Goal: Navigation & Orientation: Understand site structure

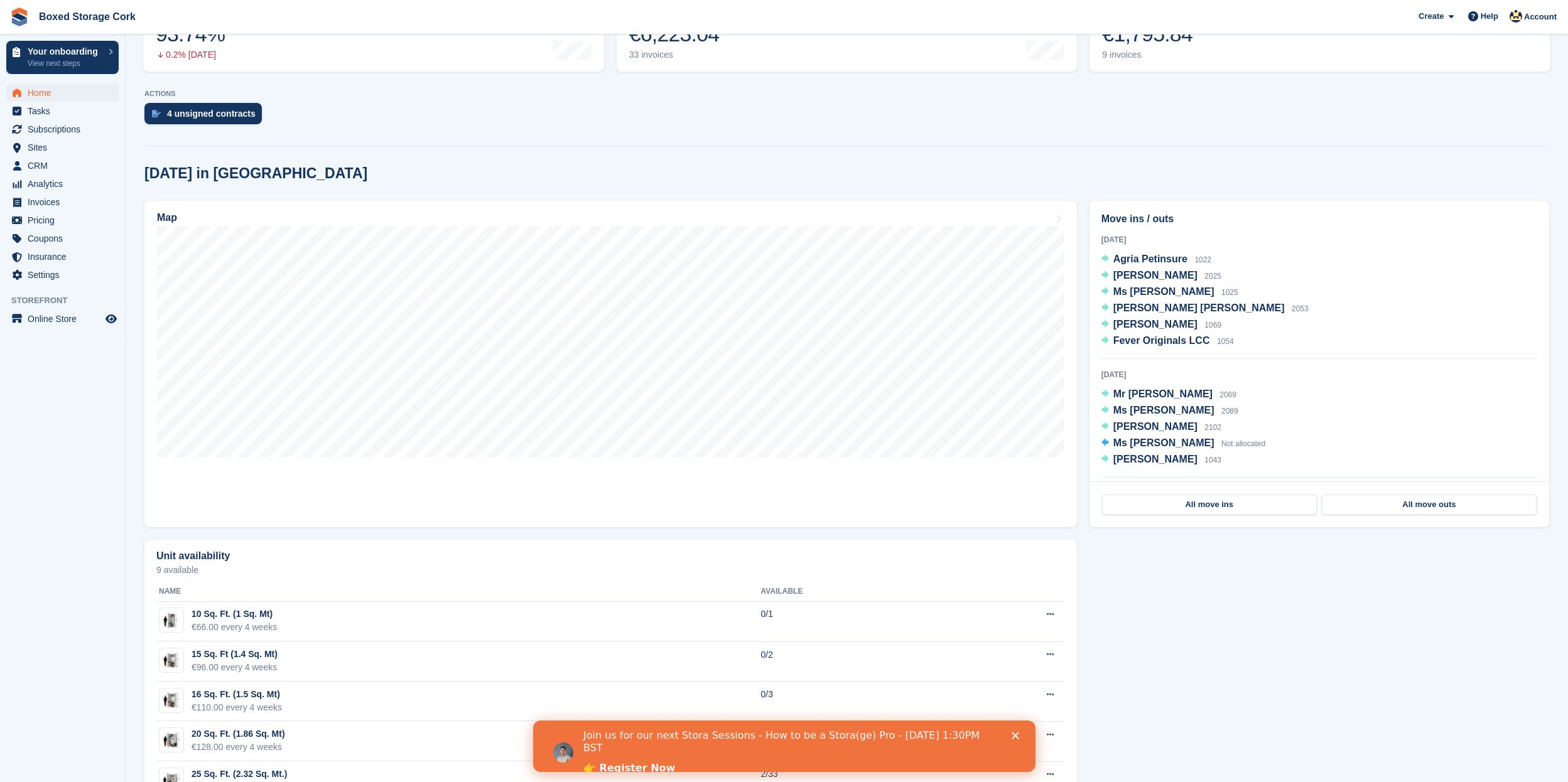
click at [59, 97] on span "Home" at bounding box center [65, 93] width 75 height 18
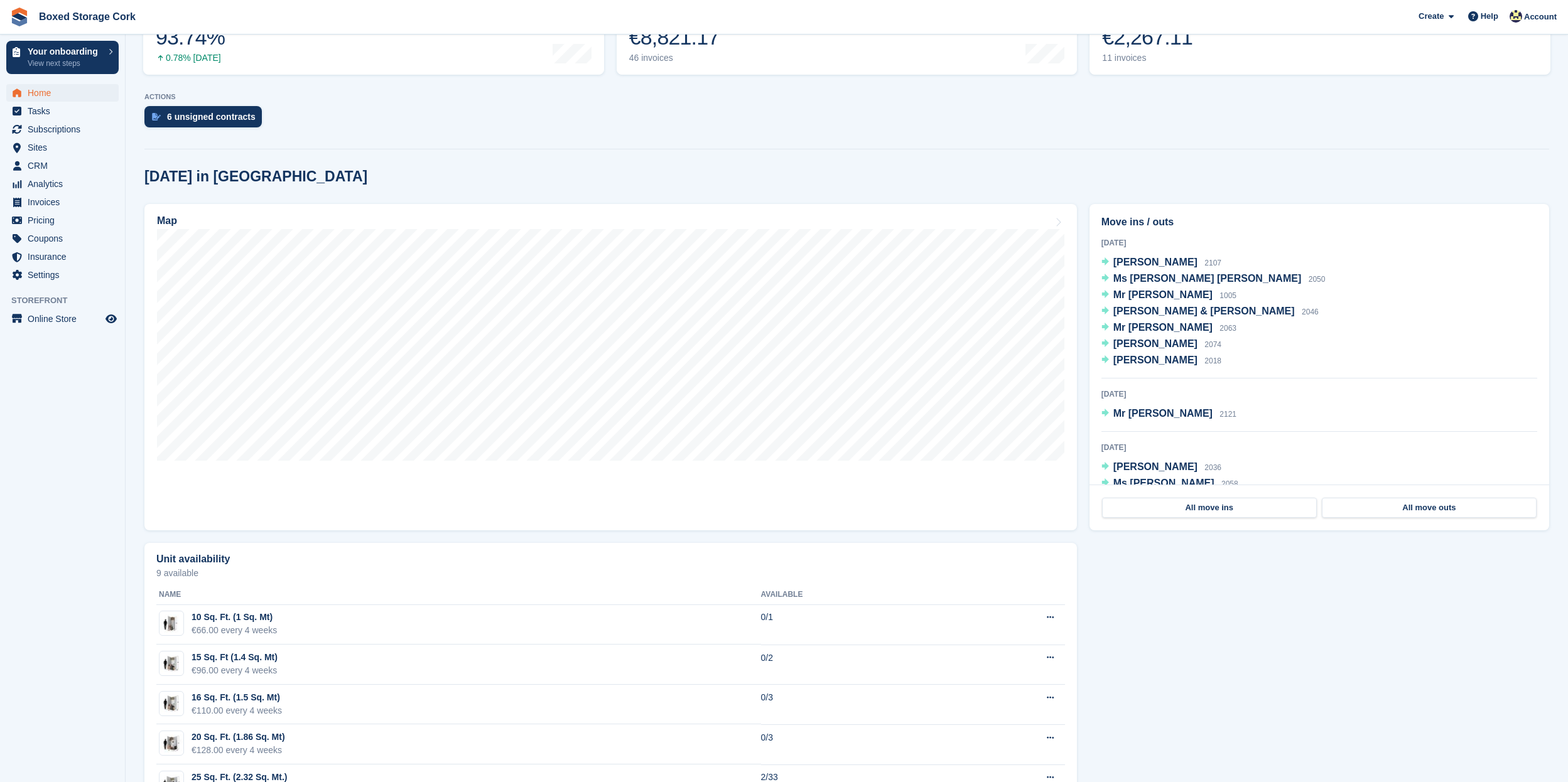
scroll to position [243, 0]
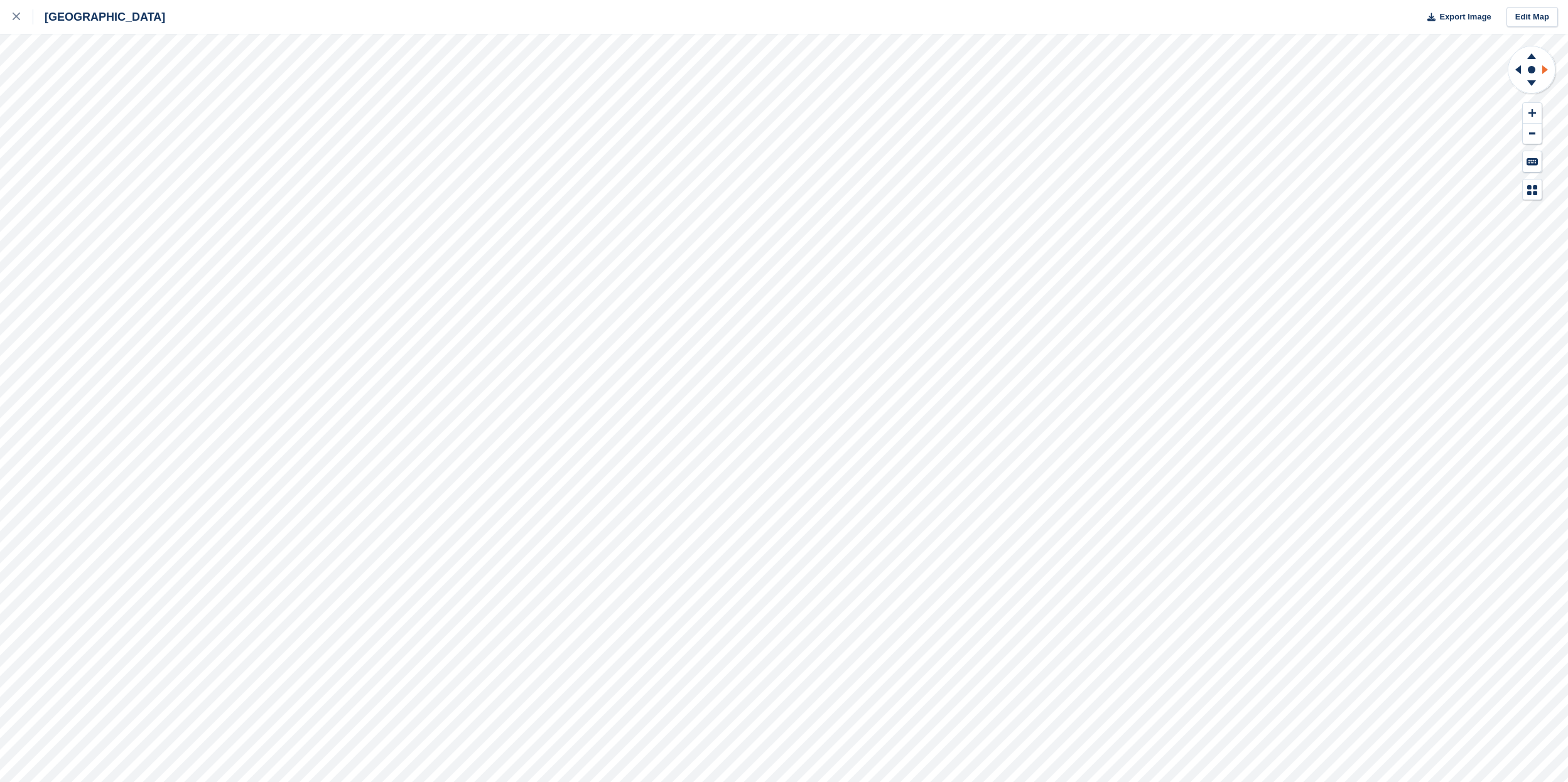
click at [1548, 72] on icon at bounding box center [1547, 69] width 16 height 33
click at [1519, 69] on icon at bounding box center [1519, 69] width 6 height 8
click at [1550, 68] on icon at bounding box center [1547, 69] width 16 height 33
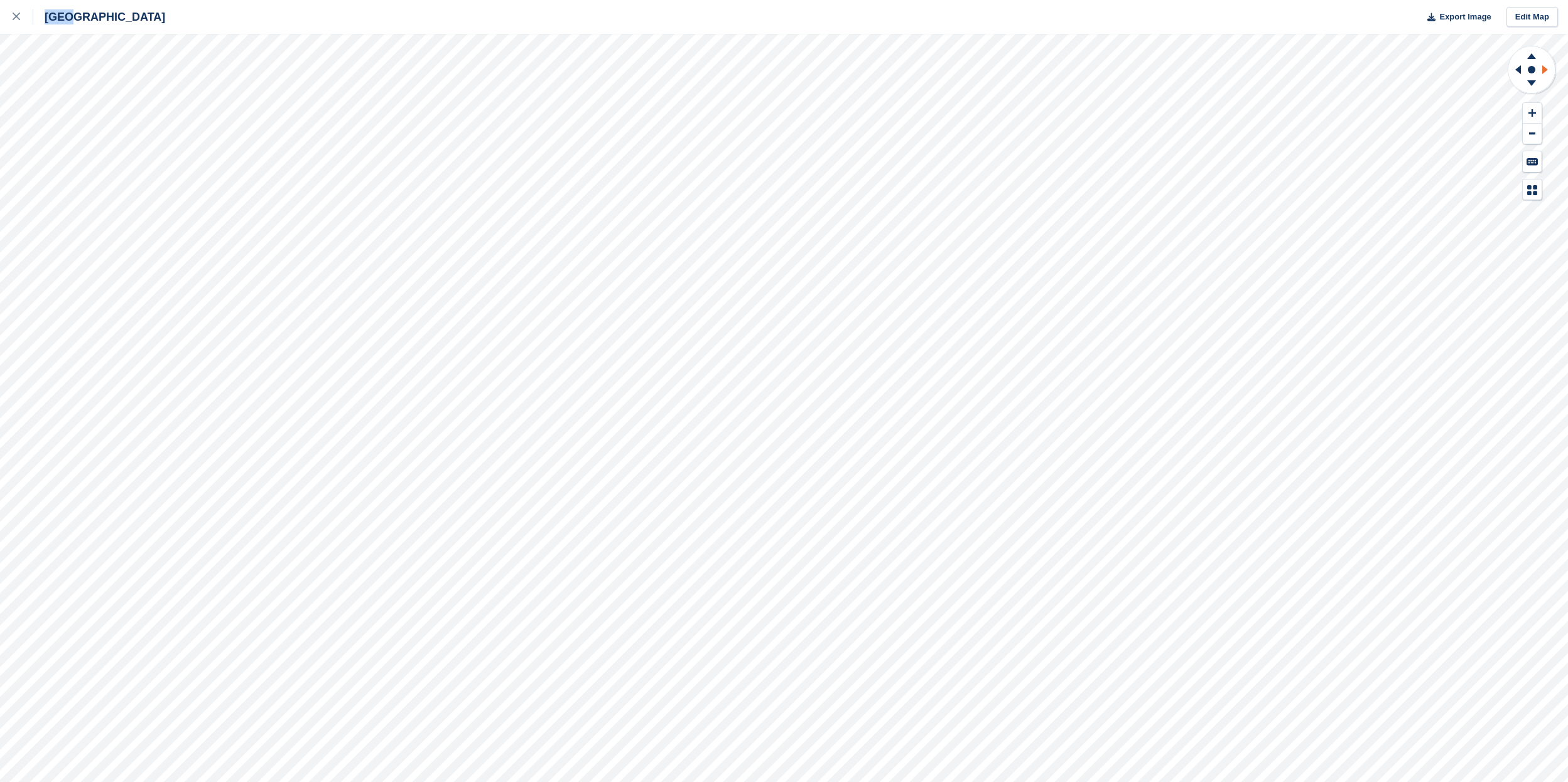
click at [1550, 68] on icon at bounding box center [1547, 69] width 16 height 33
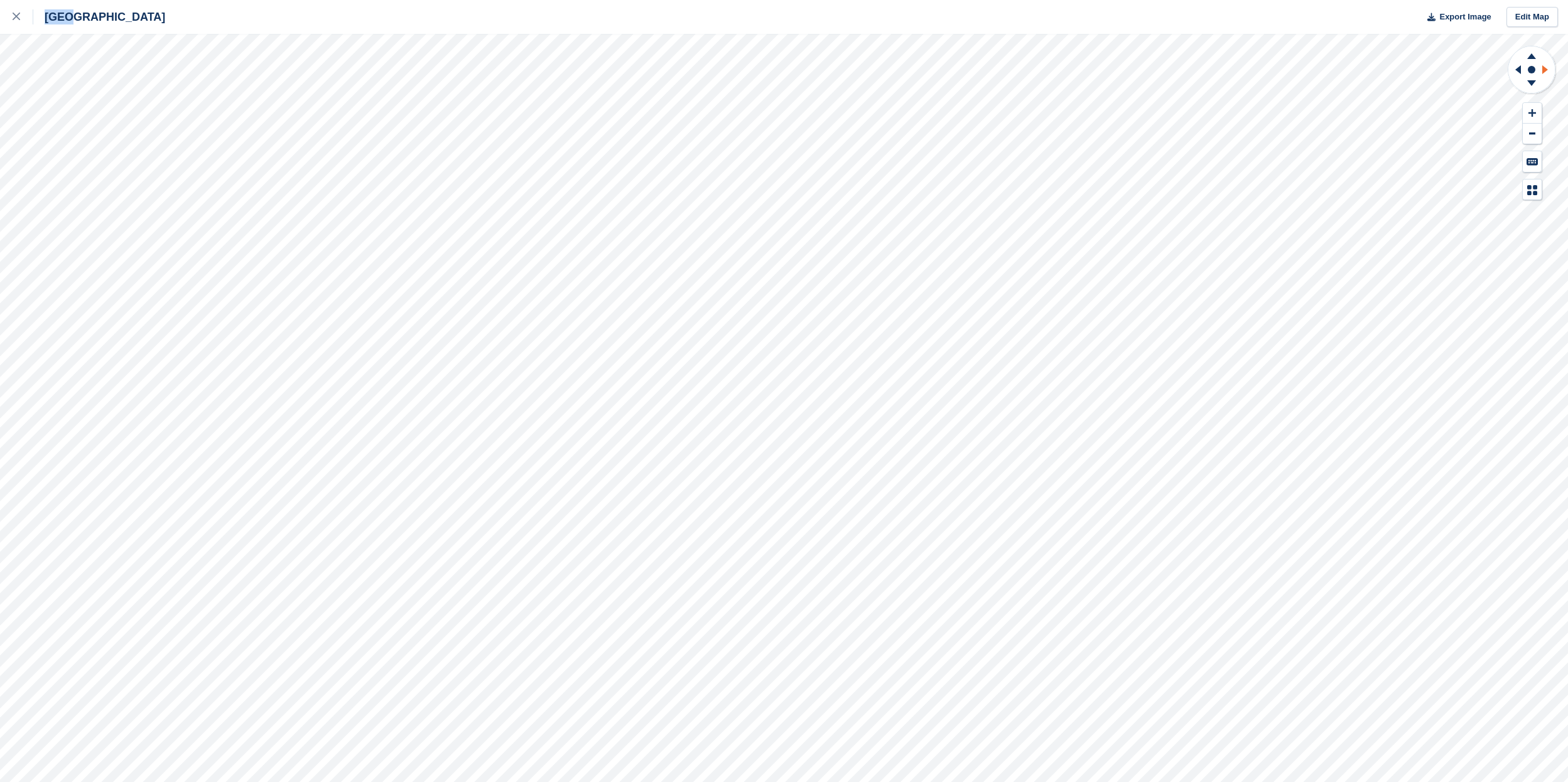
click at [1550, 68] on icon at bounding box center [1547, 69] width 16 height 33
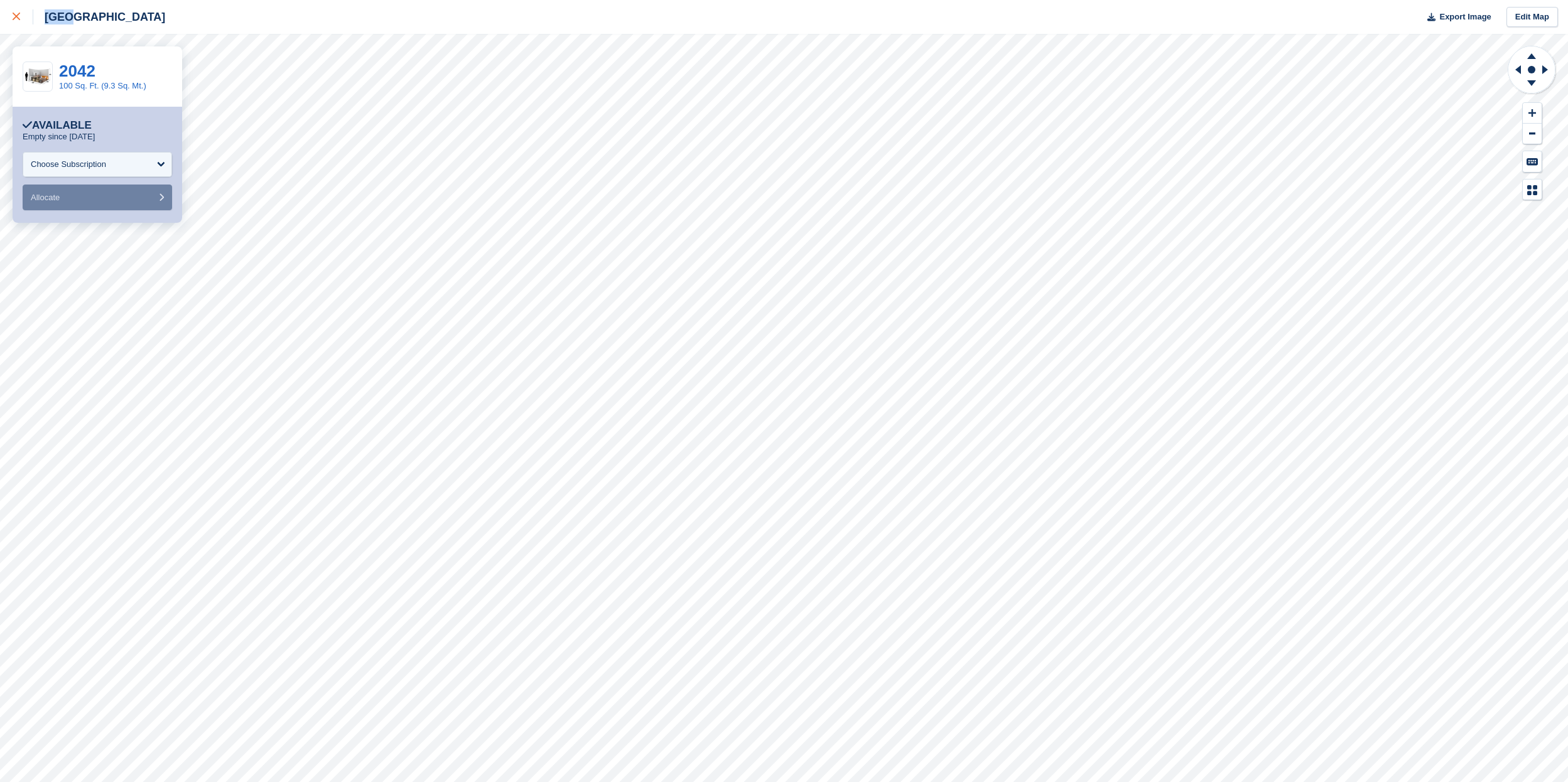
click at [24, 17] on div at bounding box center [23, 17] width 20 height 15
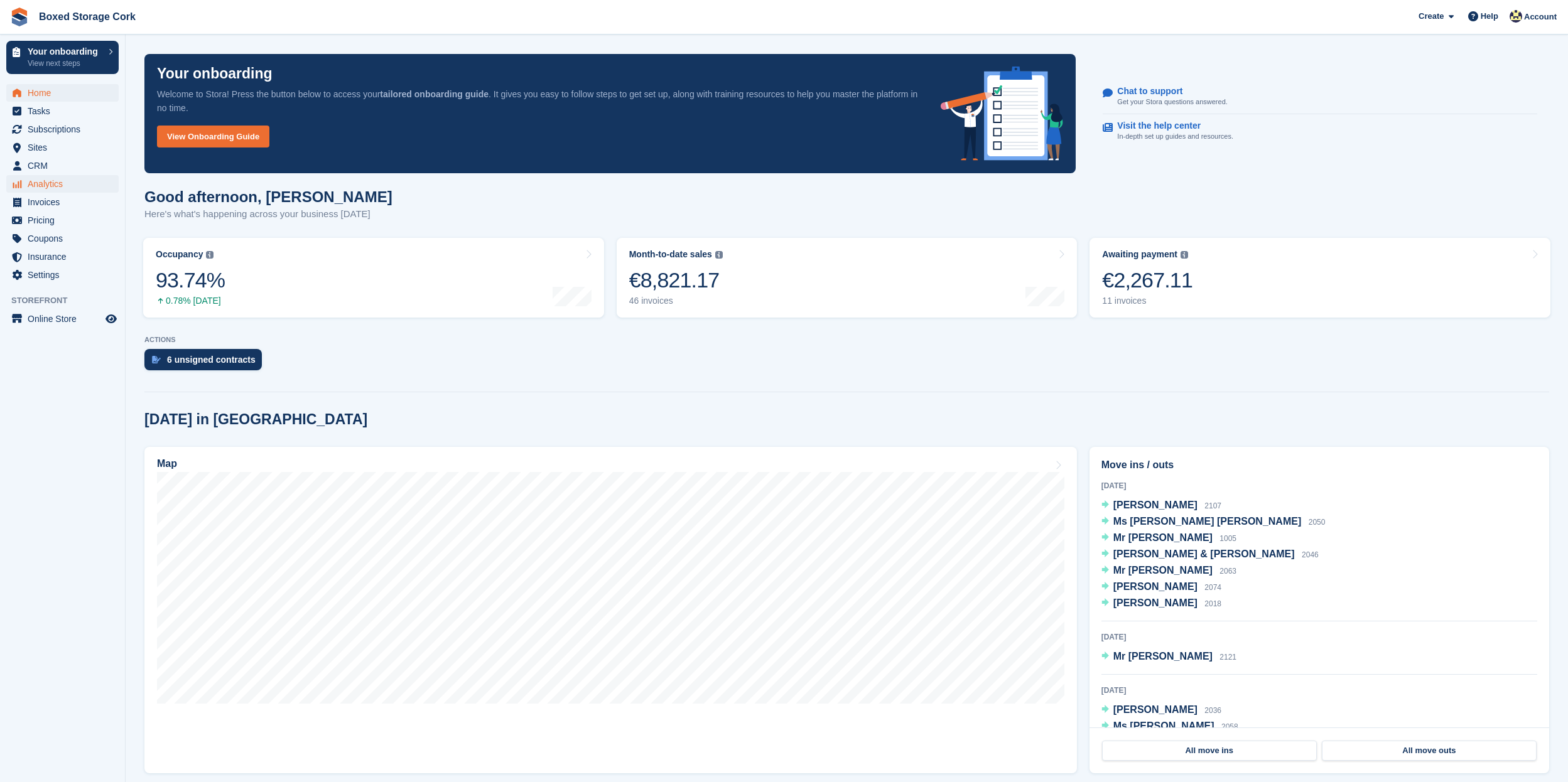
click at [55, 182] on span "Analytics" at bounding box center [65, 184] width 75 height 18
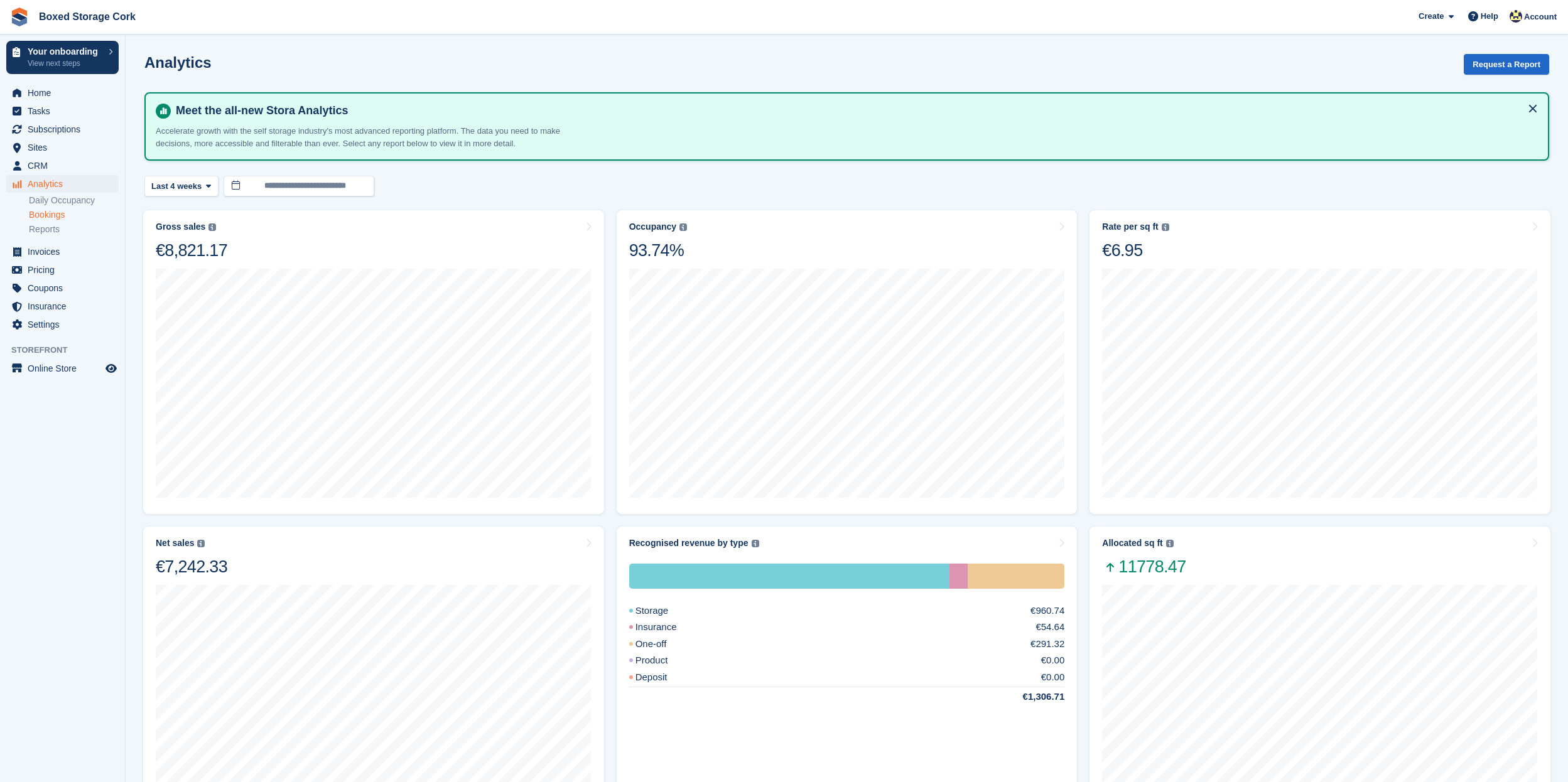
click at [57, 218] on link "Bookings" at bounding box center [73, 215] width 90 height 12
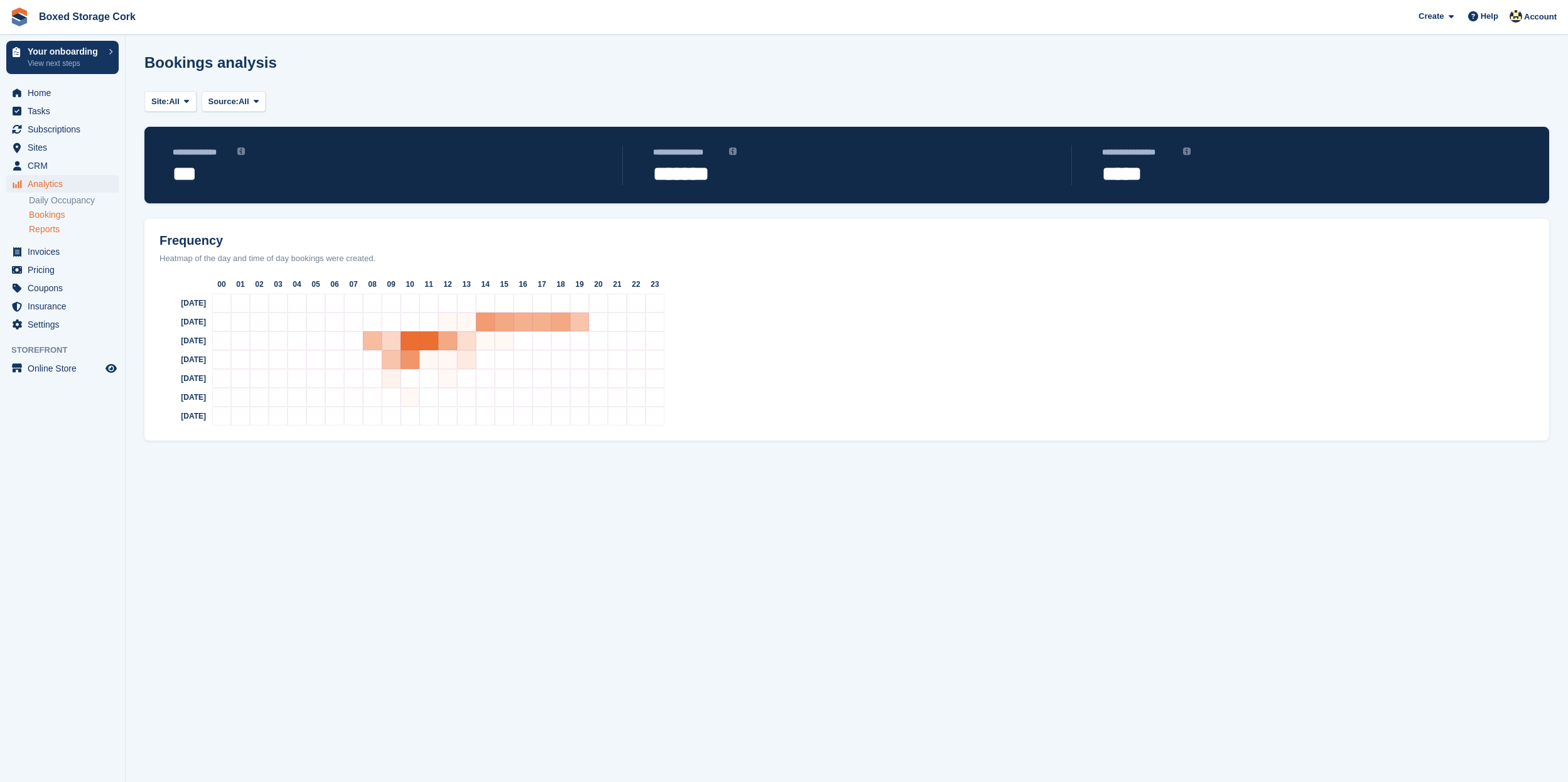
click at [55, 231] on link "Reports" at bounding box center [73, 229] width 90 height 12
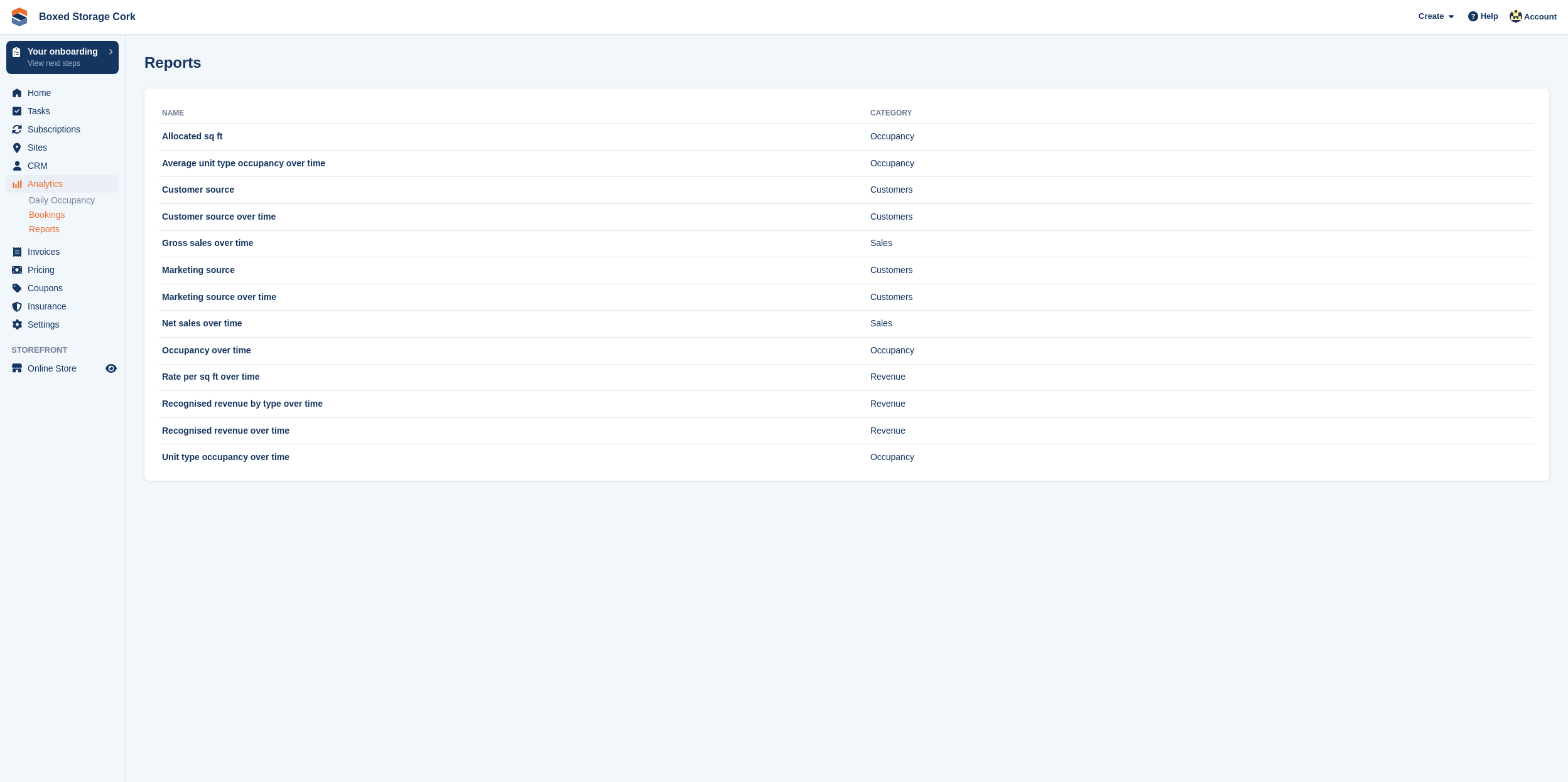
click at [53, 213] on link "Bookings" at bounding box center [73, 215] width 90 height 12
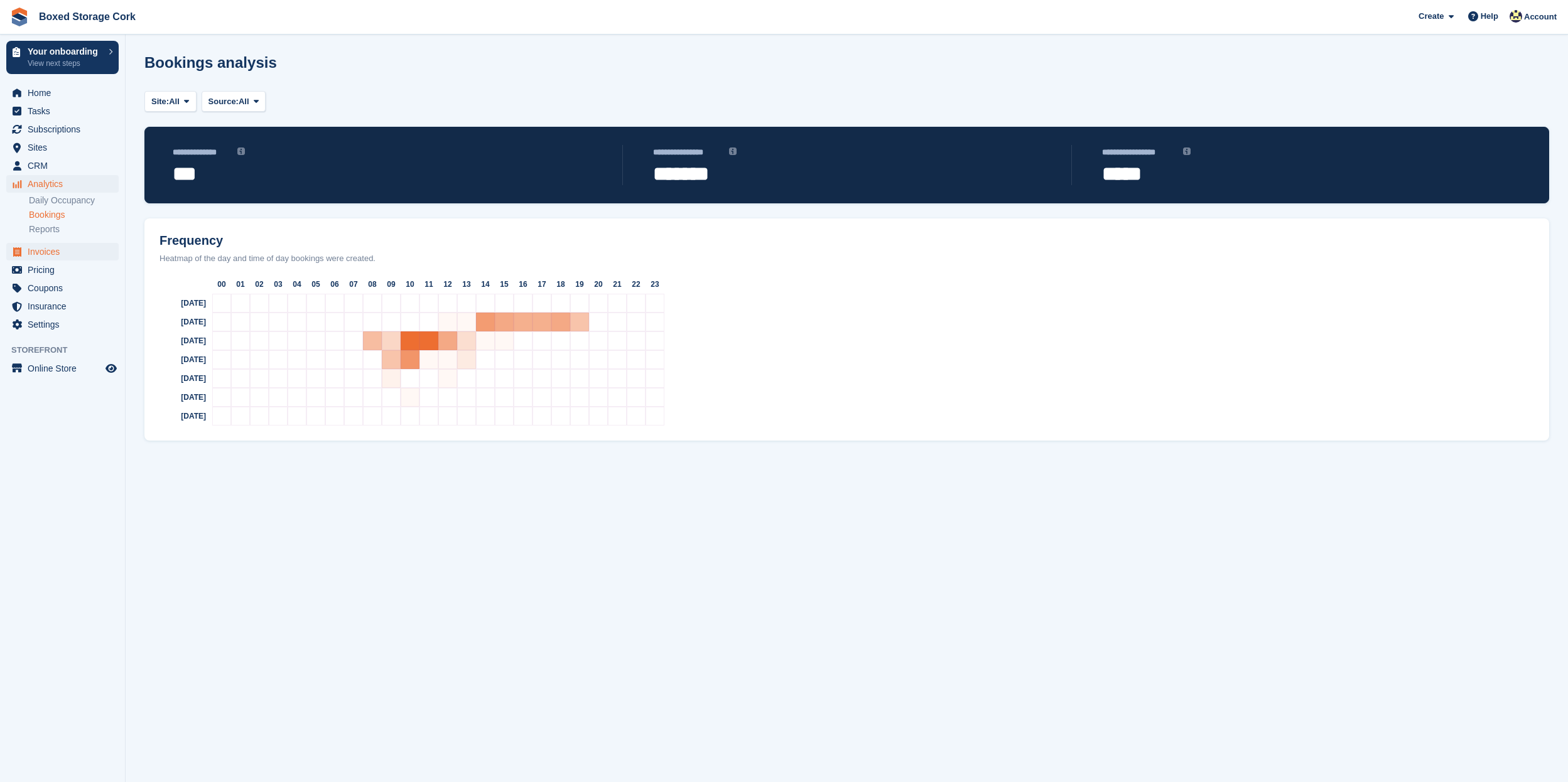
click at [67, 250] on span "Invoices" at bounding box center [65, 252] width 75 height 18
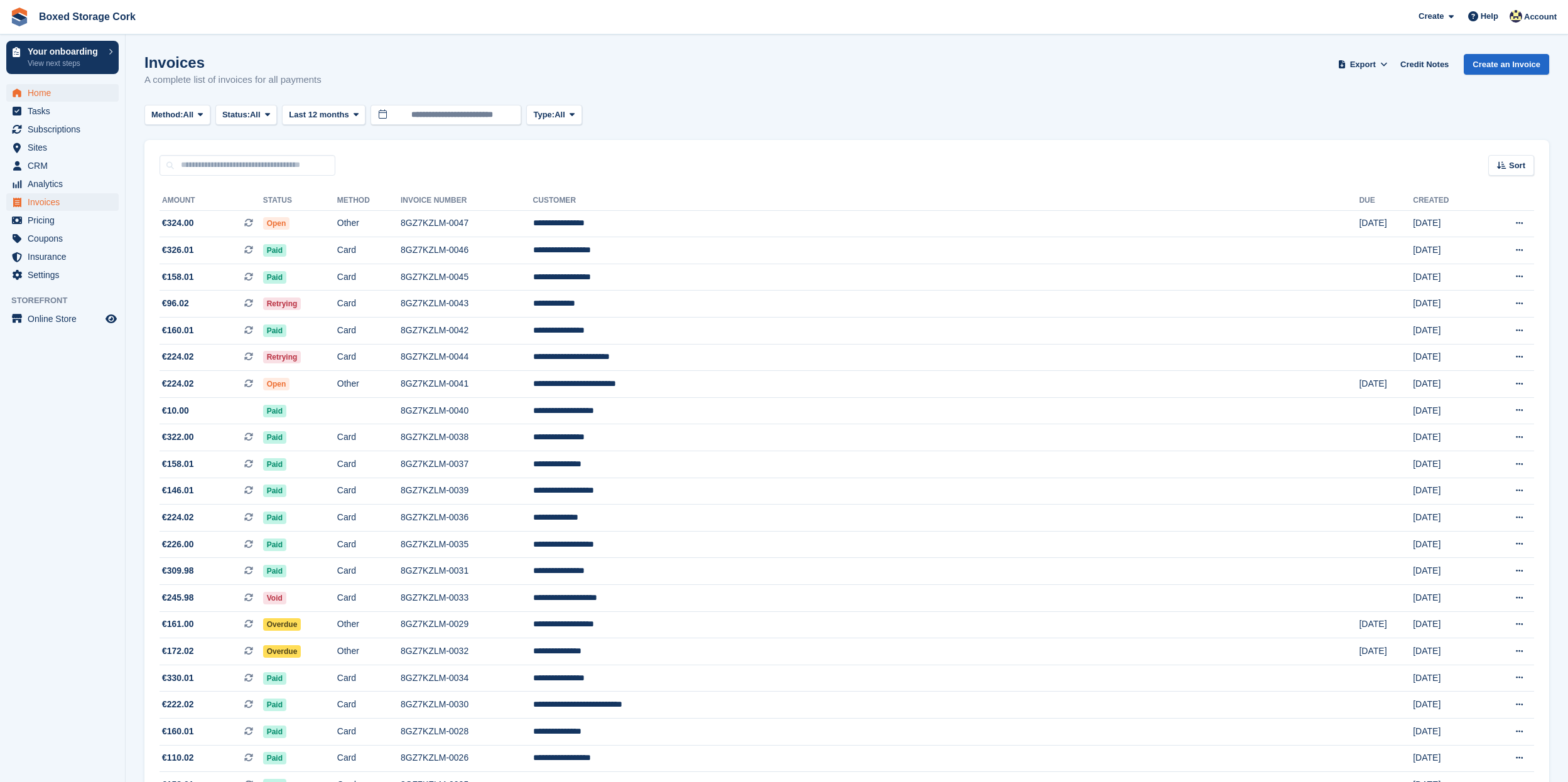
click at [53, 95] on span "Home" at bounding box center [65, 93] width 75 height 18
